Goal: Find specific page/section: Find specific page/section

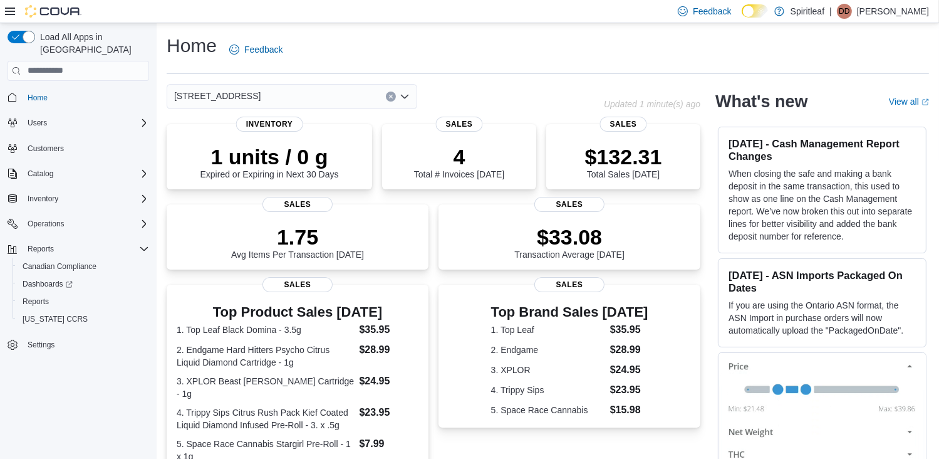
click at [388, 96] on button "Clear input" at bounding box center [391, 96] width 10 height 10
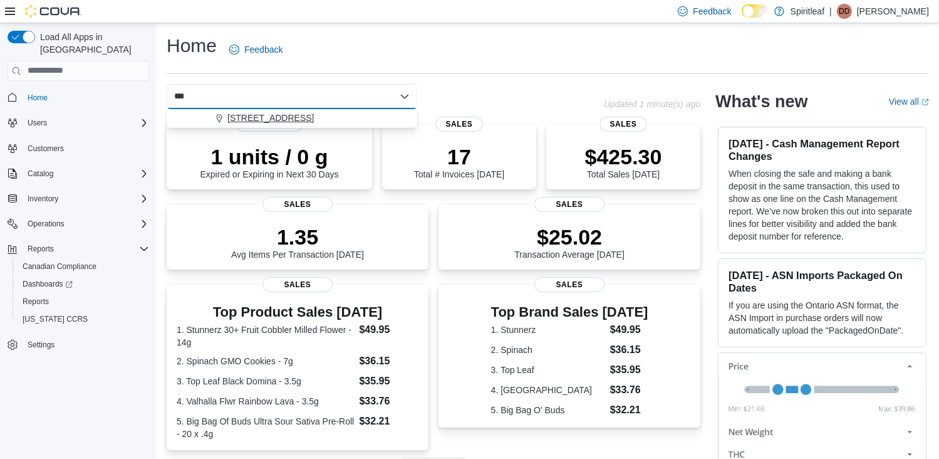
type input "***"
click at [313, 118] on span "568 - Spiritleaf Queen St W Parkdale (Toronto)" at bounding box center [270, 118] width 86 height 13
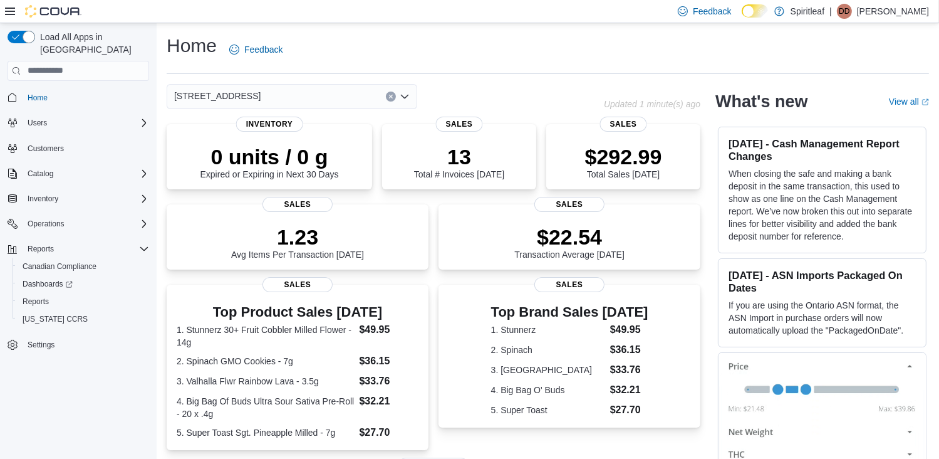
click at [459, 92] on div "568 - Spiritleaf Queen St W Parkdale (Toronto)" at bounding box center [385, 96] width 437 height 25
